Goal: Use online tool/utility: Utilize a website feature to perform a specific function

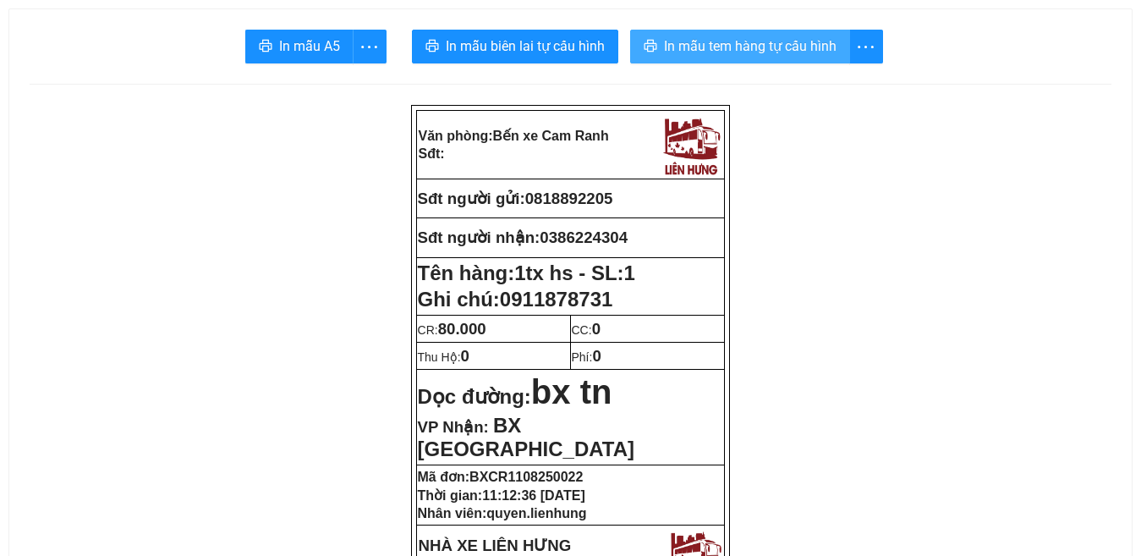
click at [738, 41] on span "In mẫu tem hàng tự cấu hình" at bounding box center [750, 46] width 173 height 21
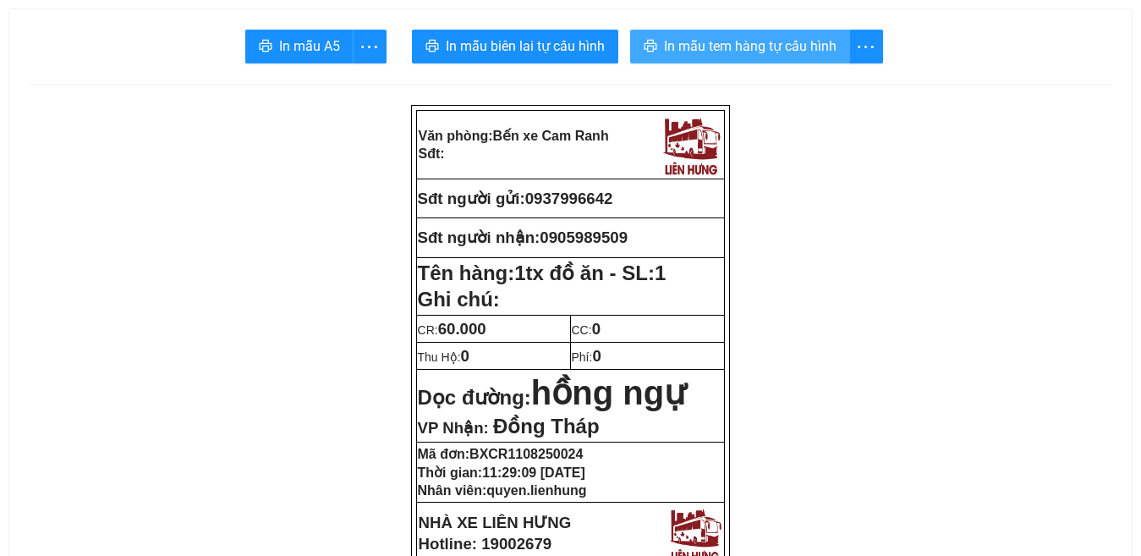
click at [737, 52] on span "In mẫu tem hàng tự cấu hình" at bounding box center [750, 46] width 173 height 21
